Goal: Information Seeking & Learning: Learn about a topic

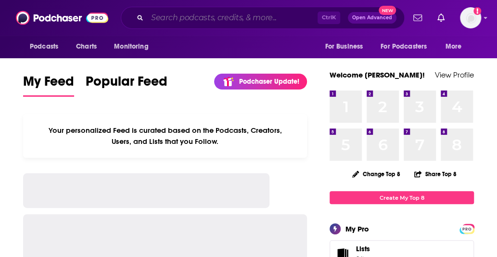
click at [200, 19] on input "Search podcasts, credits, & more..." at bounding box center [232, 17] width 170 height 15
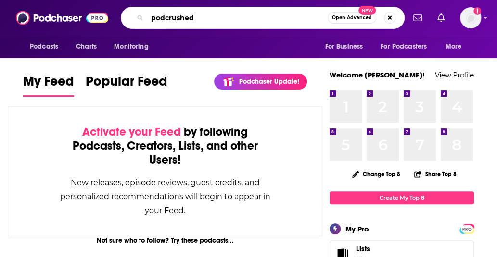
type input "podcrushed"
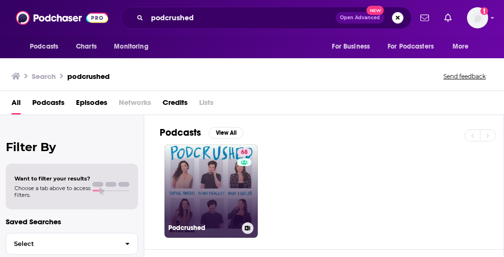
click at [204, 193] on link "68 Podcrushed" at bounding box center [211, 190] width 93 height 93
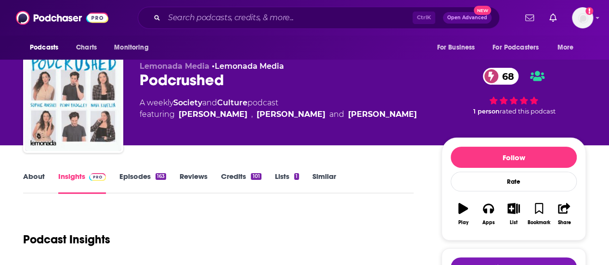
scroll to position [7, 0]
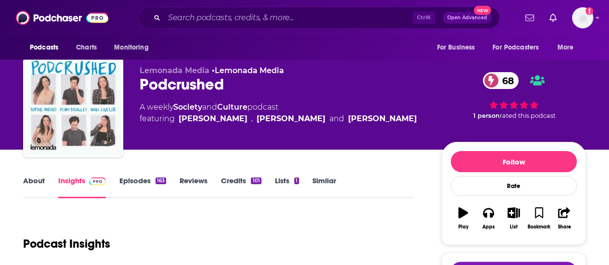
click at [133, 181] on link "Episodes 163" at bounding box center [142, 187] width 47 height 22
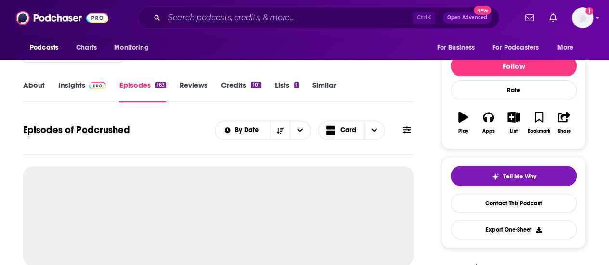
scroll to position [103, 0]
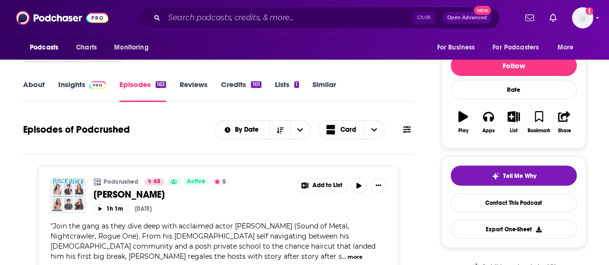
click at [79, 88] on link "Insights" at bounding box center [82, 91] width 48 height 22
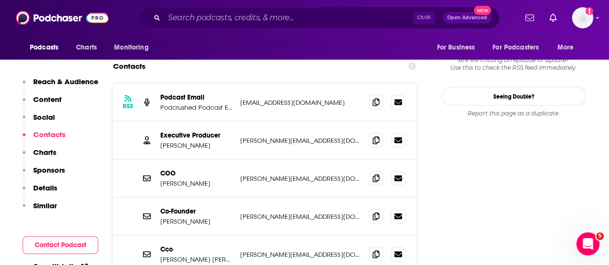
scroll to position [1008, 0]
